Goal: Task Accomplishment & Management: Manage account settings

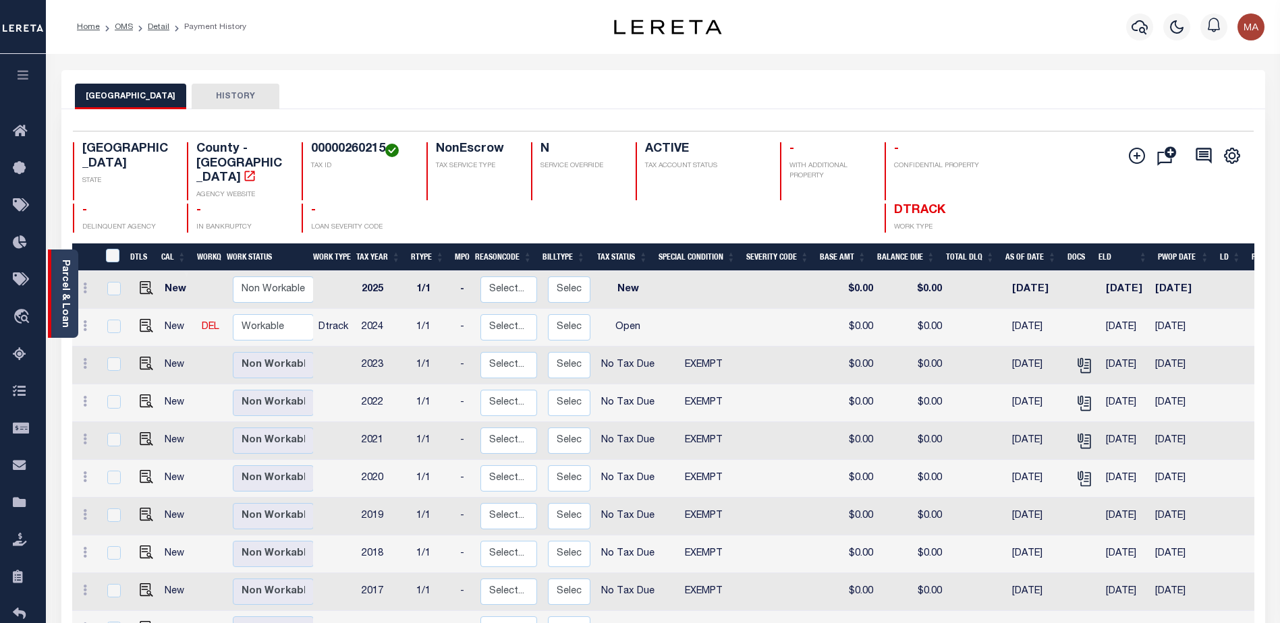
scroll to position [8, 0]
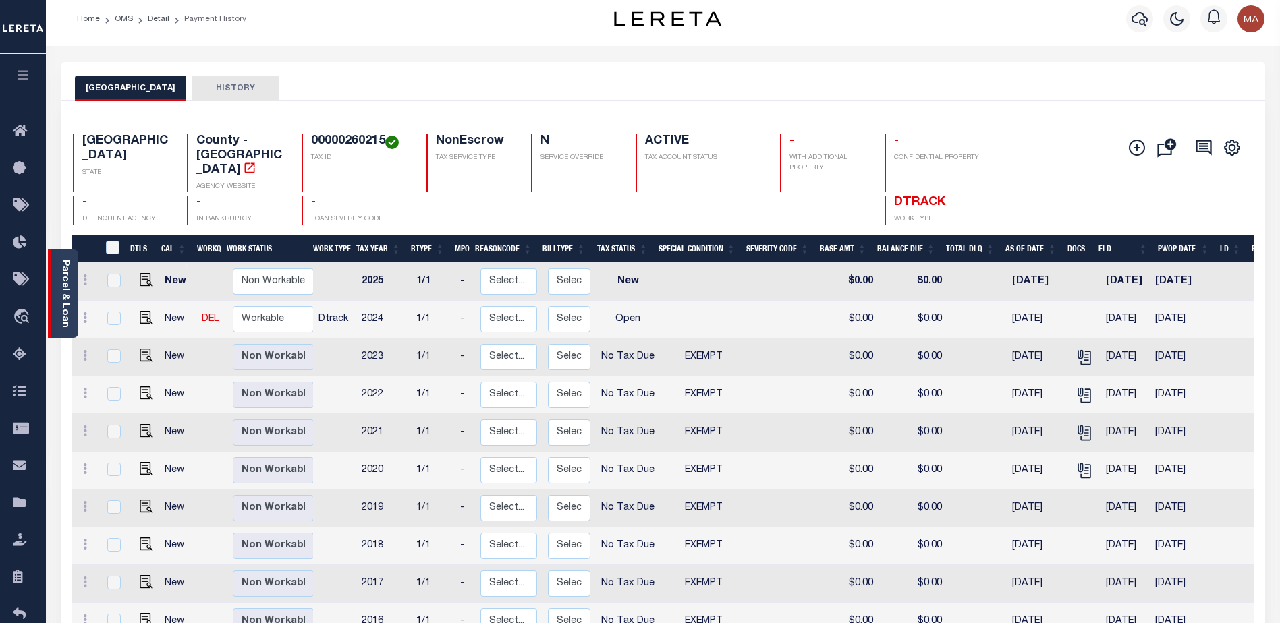
click at [65, 286] on link "Parcel & Loan" at bounding box center [64, 294] width 9 height 68
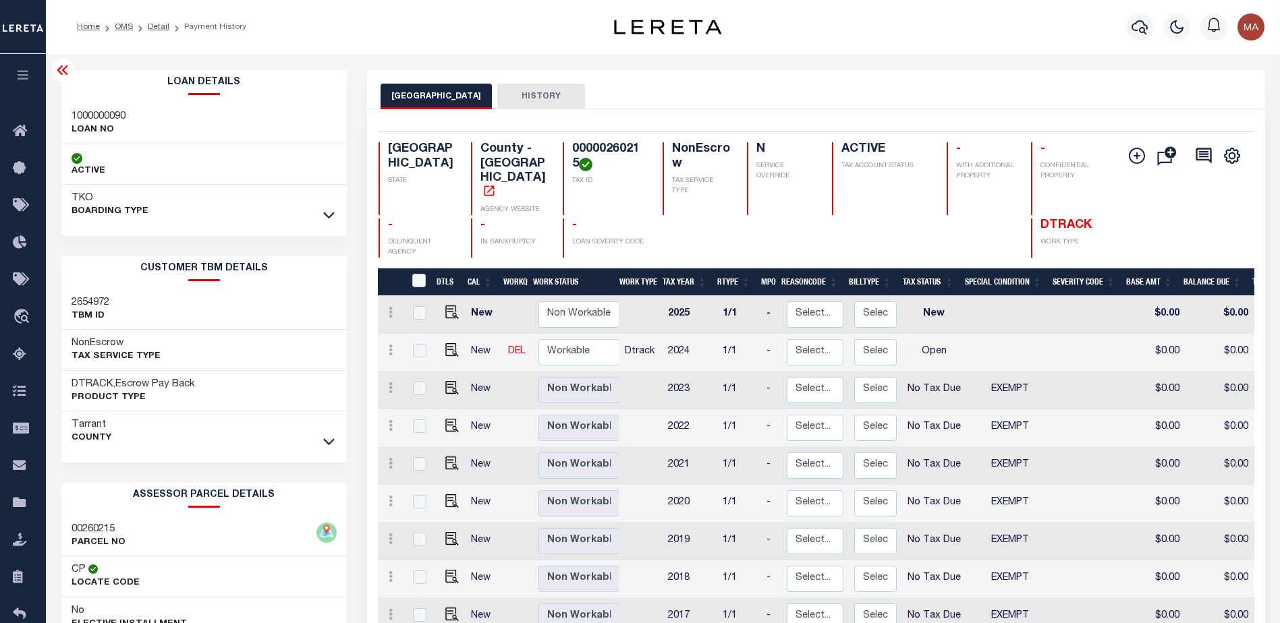
click at [19, 74] on icon "button" at bounding box center [24, 75] width 16 height 12
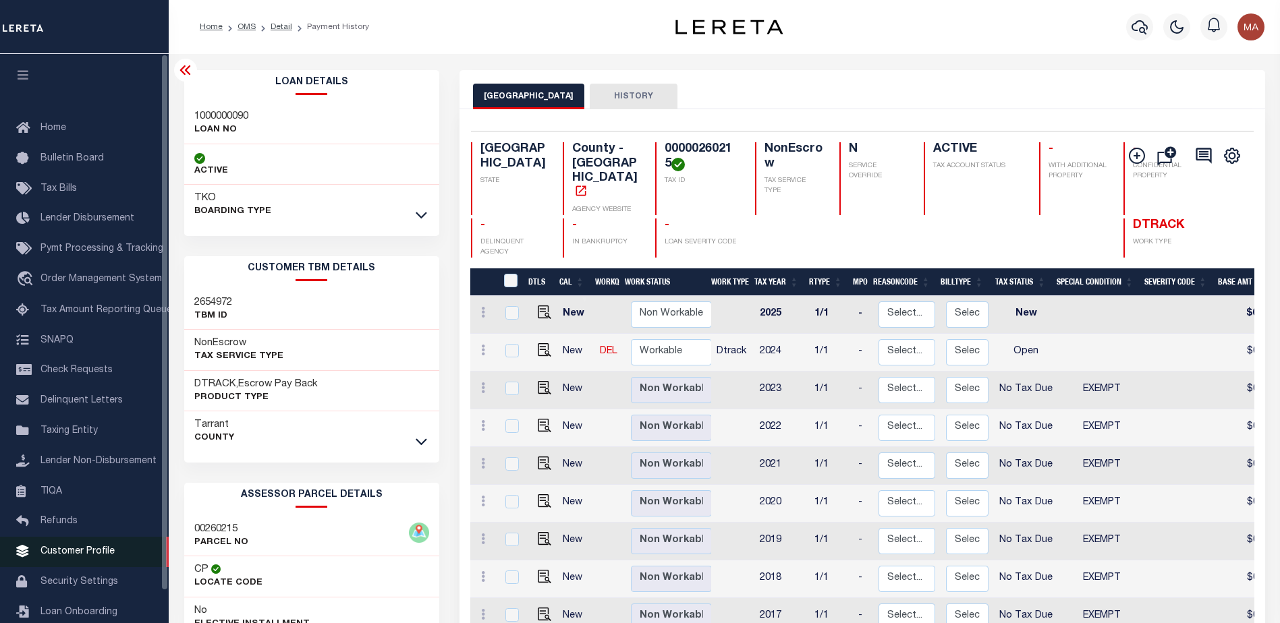
click at [52, 556] on span "Customer Profile" at bounding box center [77, 551] width 74 height 9
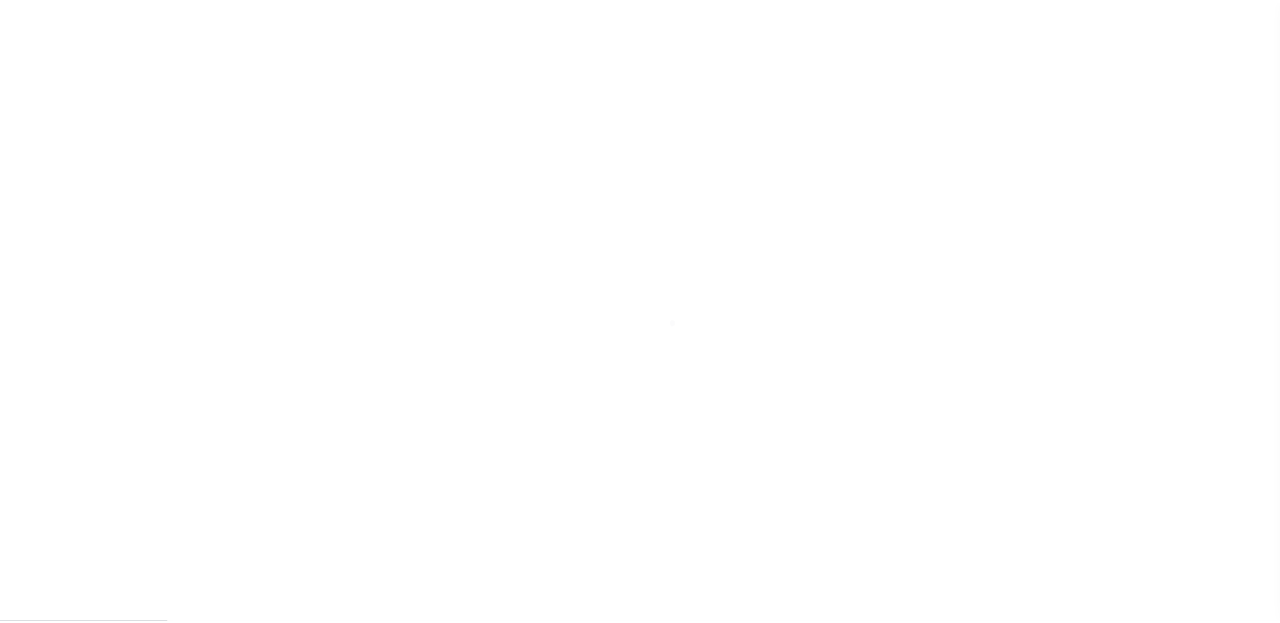
scroll to position [34, 0]
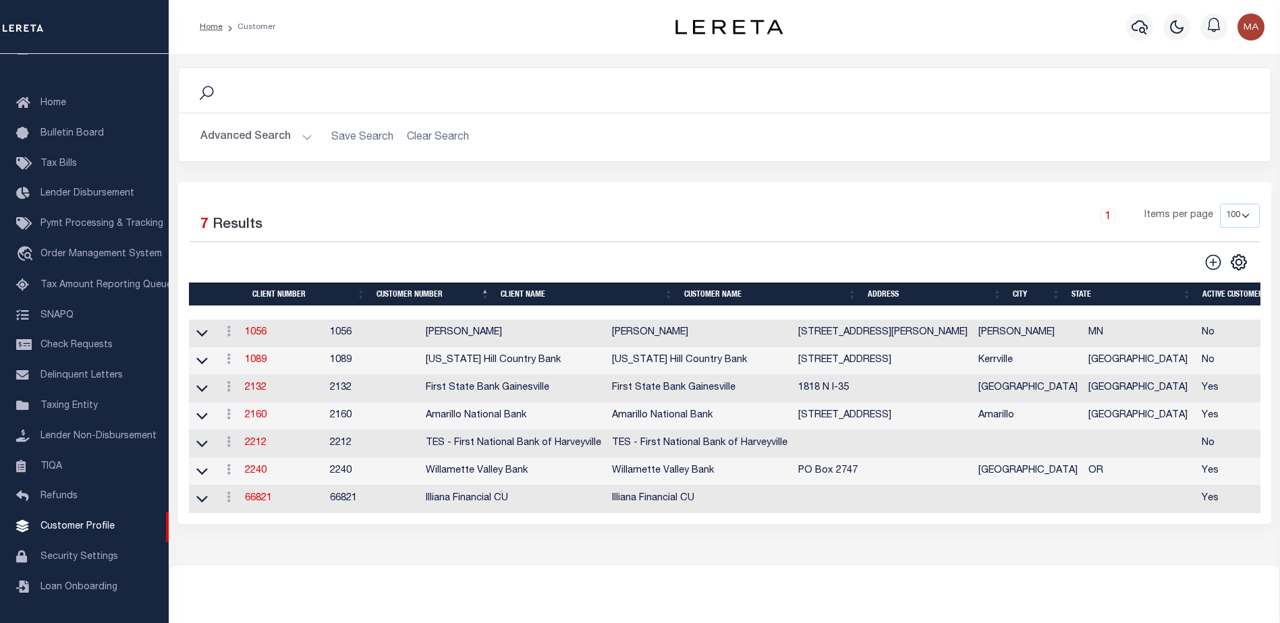
click at [244, 143] on button "Advanced Search" at bounding box center [256, 137] width 112 height 26
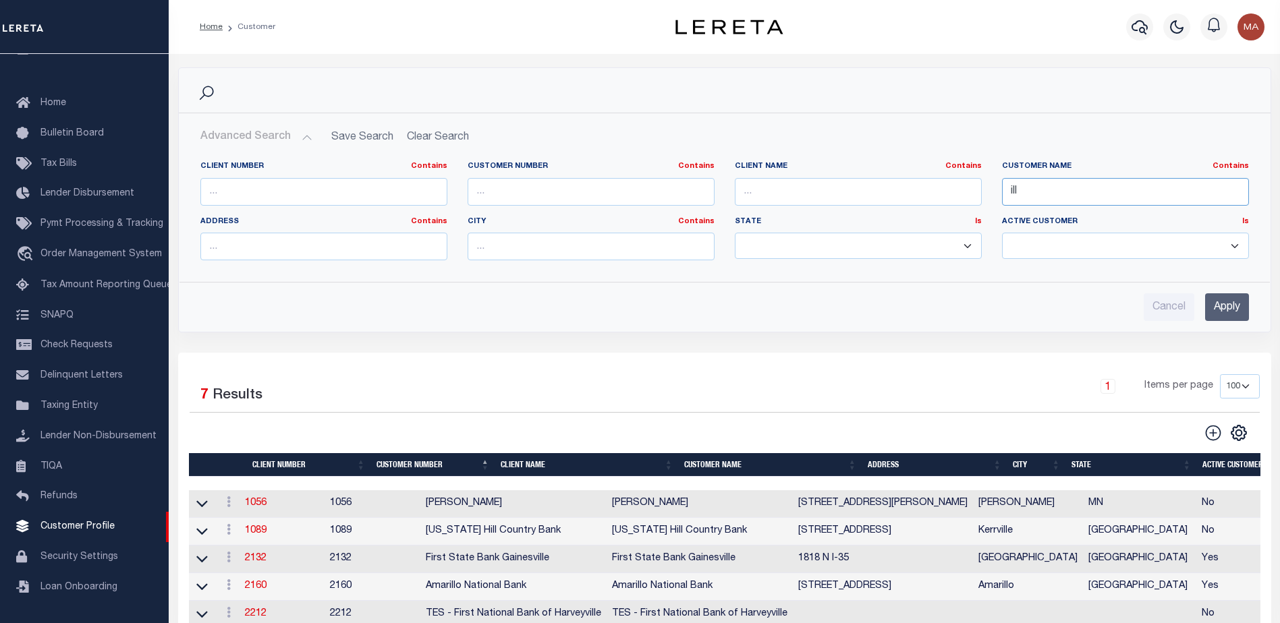
drag, startPoint x: 1052, startPoint y: 188, endPoint x: 971, endPoint y: 196, distance: 81.4
click at [971, 196] on div "Client Number Contains Contains Is Customer Number Contains Contains Is Contains" at bounding box center [724, 216] width 1068 height 110
type input "lima"
click at [1231, 305] on input "Apply" at bounding box center [1227, 307] width 44 height 28
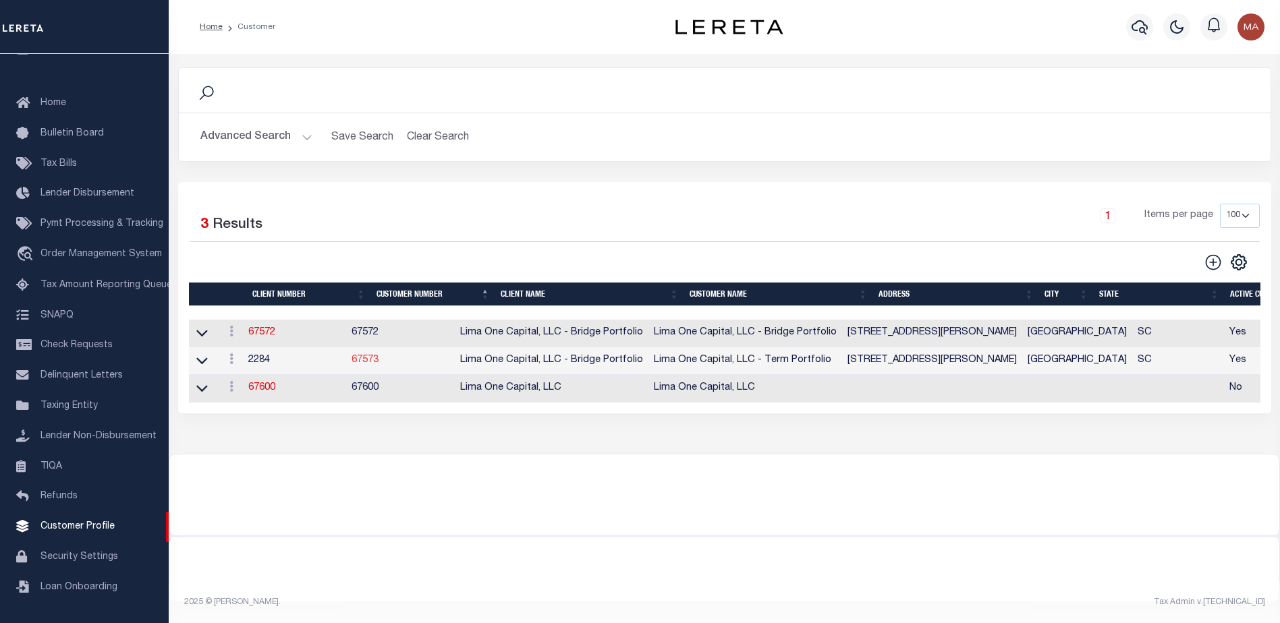
click at [378, 362] on link "67573" at bounding box center [364, 359] width 27 height 9
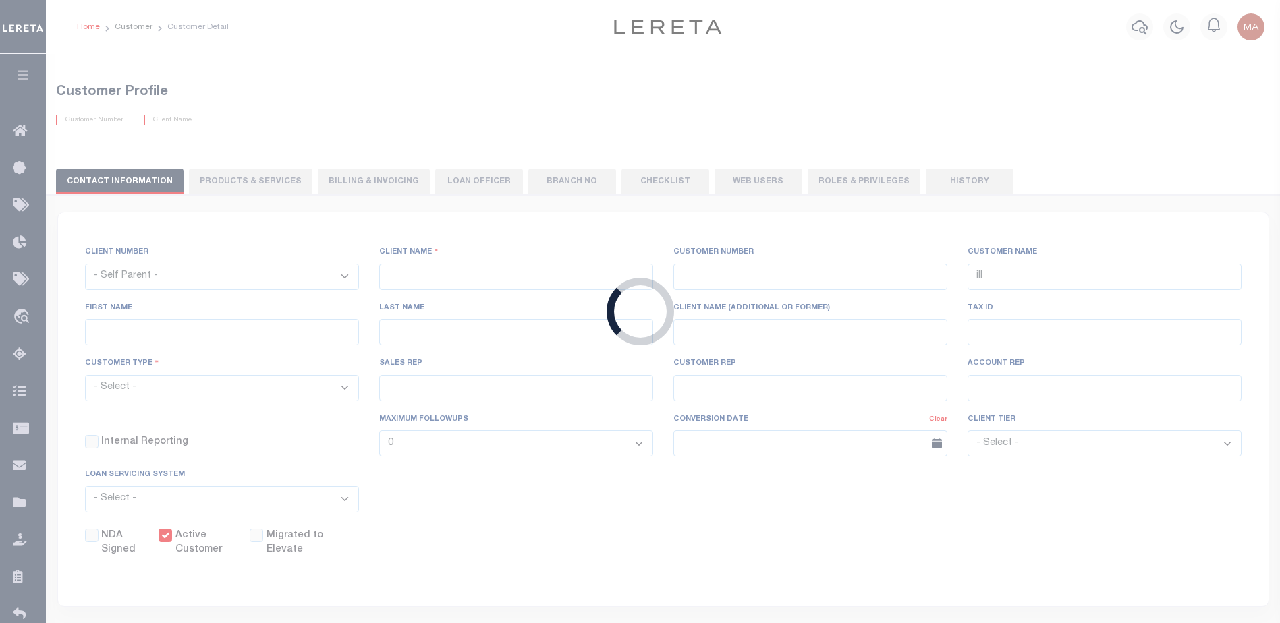
select select "2284"
type input "Lima One Capital, LLC - Bridge Portfolio"
type input "67573"
type input "Lima One Capital, LLC - Term Portfolio"
type input "Dave"
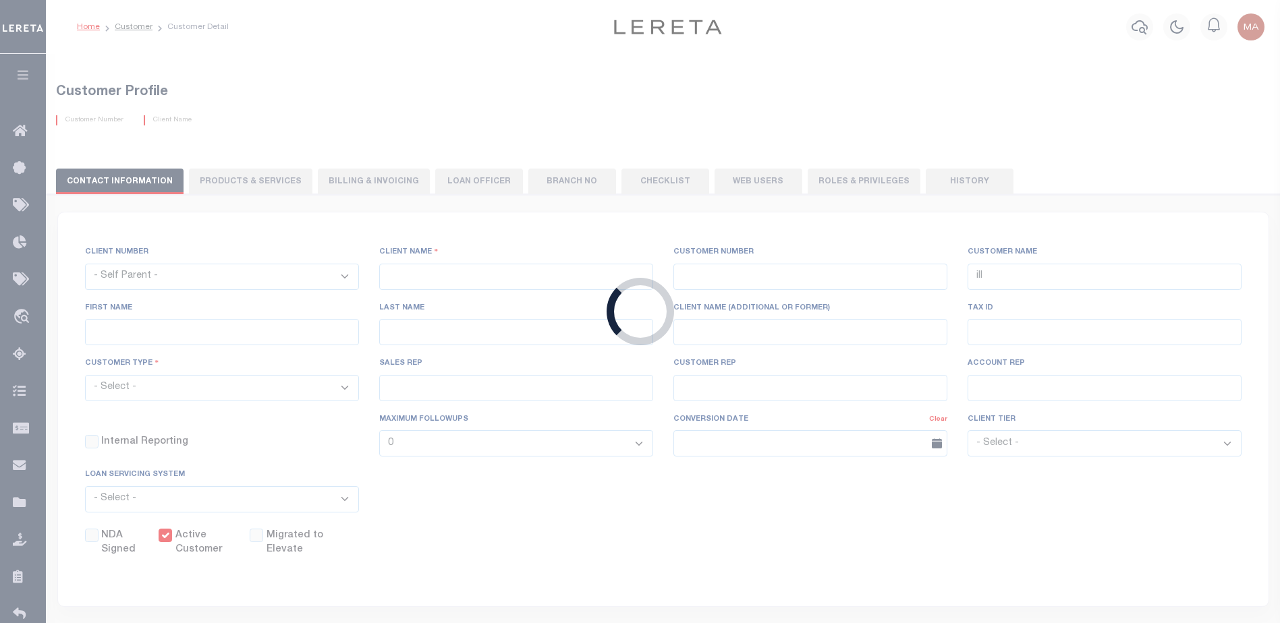
type input "Hughes"
type input "Term Portfolio"
select select "Residential"
type input "Sean Galaise"
type input "Lindy Cloyd"
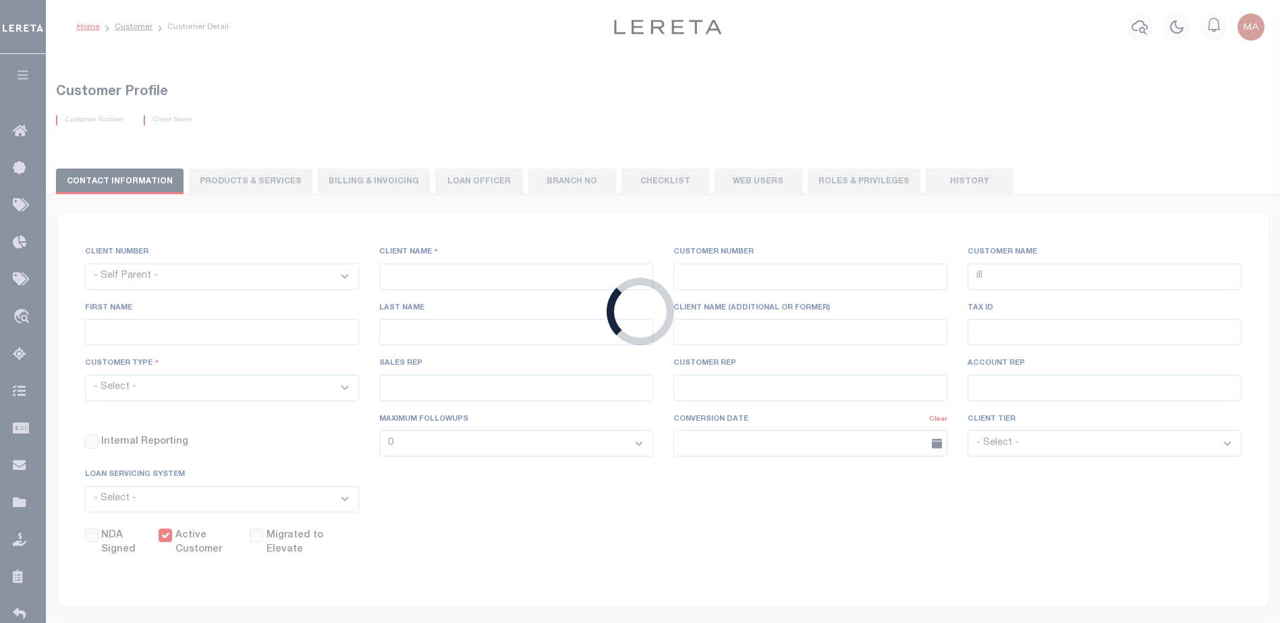
select select "Tier 3"
select select "OTH"
checkbox input "true"
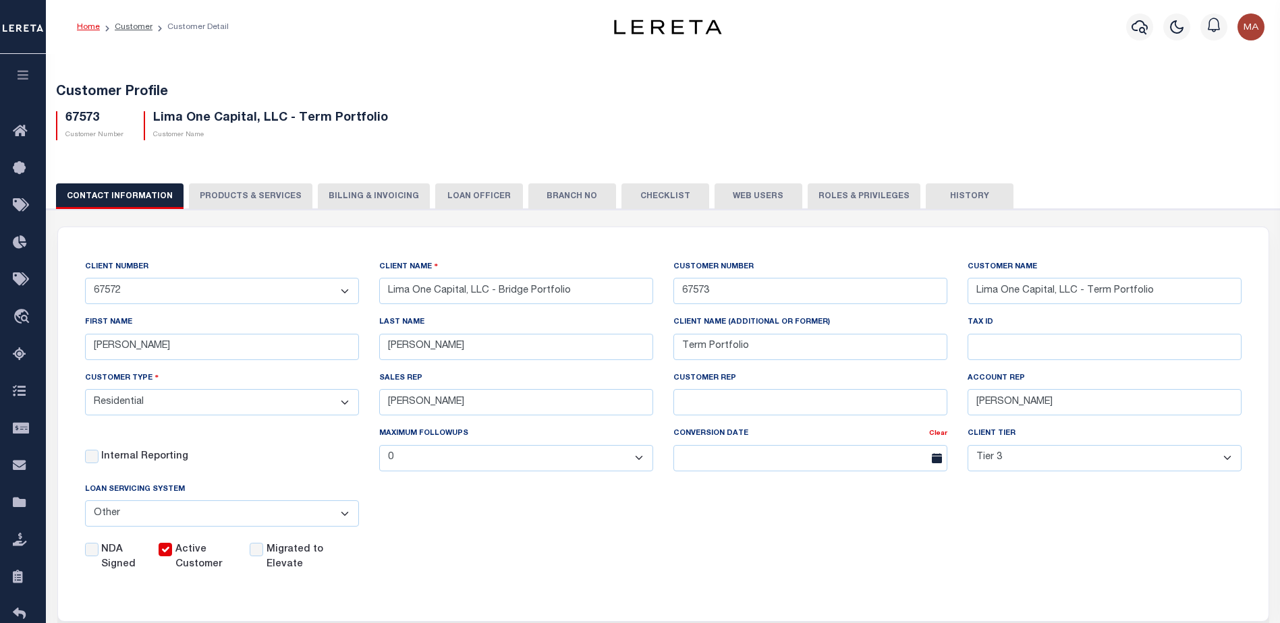
click at [351, 198] on button "Billing & Invoicing" at bounding box center [374, 196] width 112 height 26
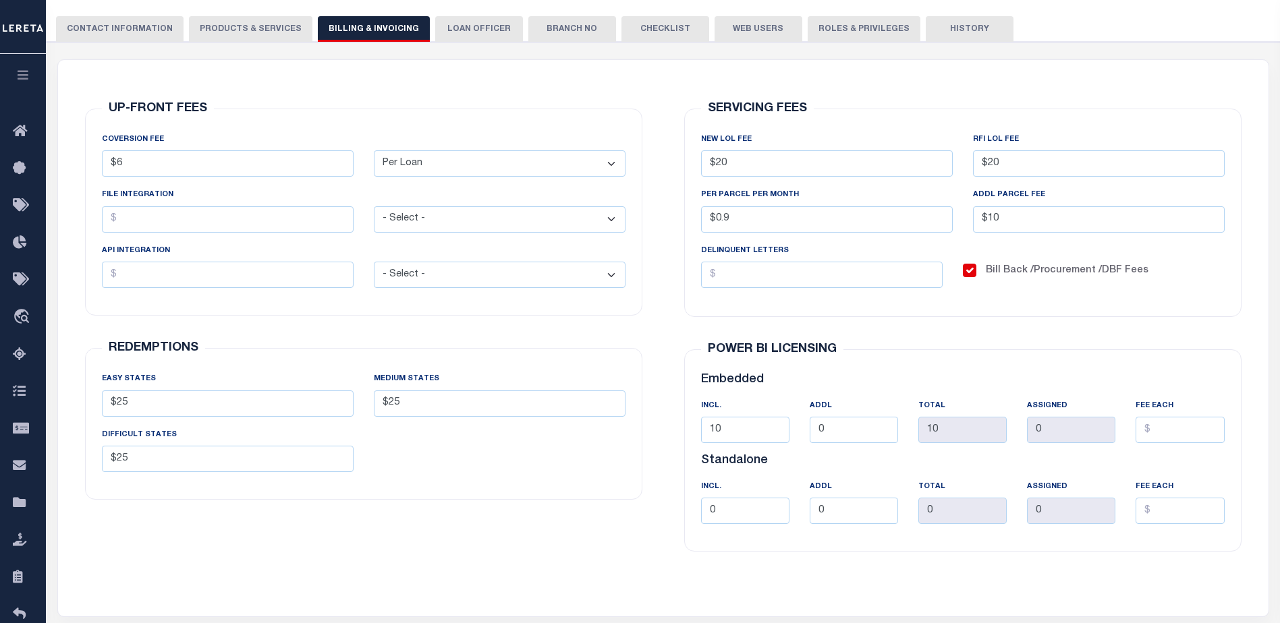
scroll to position [202, 0]
